Goal: Find specific page/section: Find specific page/section

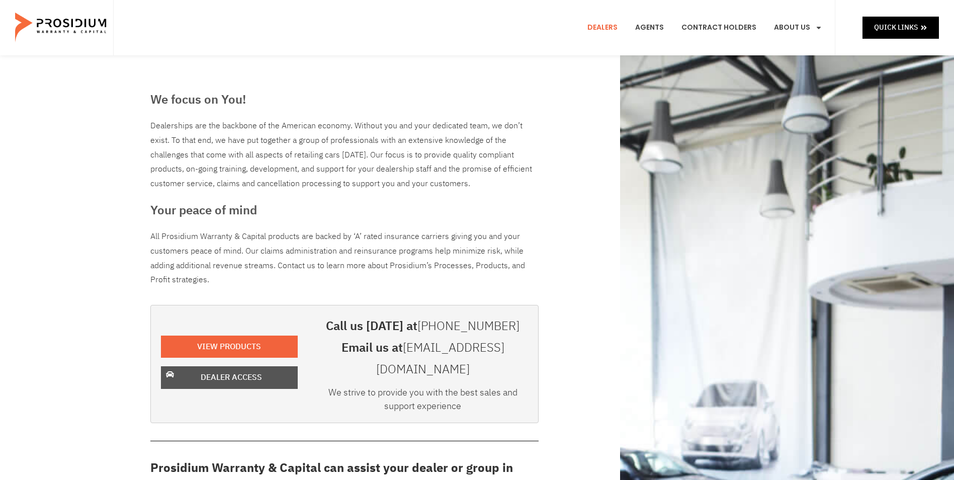
click at [247, 201] on link "Dealer Access" at bounding box center [229, 377] width 137 height 23
